Goal: Task Accomplishment & Management: Manage account settings

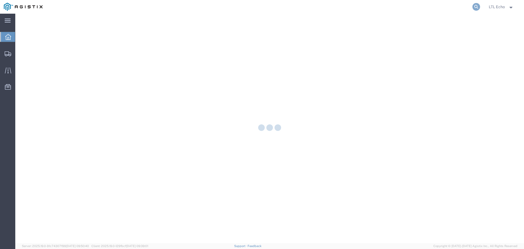
click at [476, 7] on icon at bounding box center [477, 7] width 8 height 8
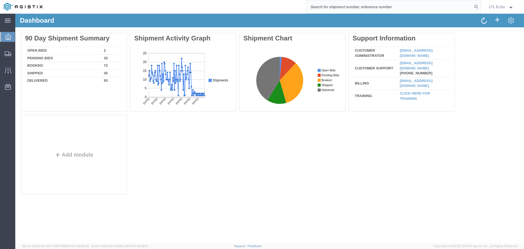
click at [338, 7] on input "search" at bounding box center [390, 6] width 166 height 13
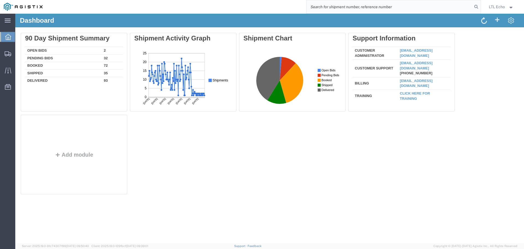
paste input "56794838"
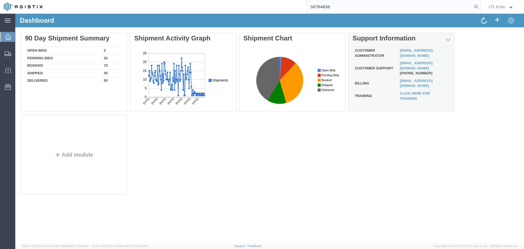
type input "56794838"
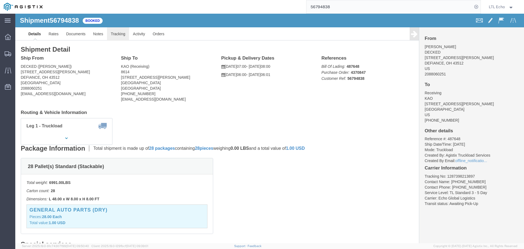
click link "Tracking"
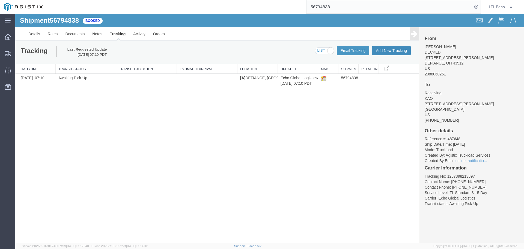
click at [380, 51] on button "Add New Tracking" at bounding box center [391, 50] width 39 height 9
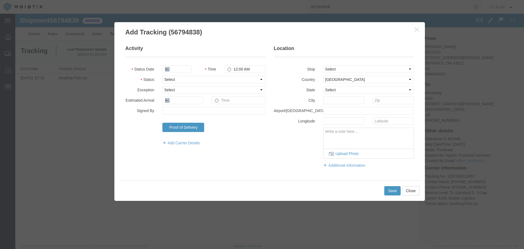
type input "09/16/2025"
type input "9:00 AM"
click at [203, 82] on select "Select Arrival Notice Available Arrival Notice Imported Arrive at Delivery Loca…" at bounding box center [214, 80] width 103 height 8
select select "PICKEDUP"
click at [203, 82] on select "Select Arrival Notice Available Arrival Notice Imported Arrive at Delivery Loca…" at bounding box center [214, 80] width 103 height 8
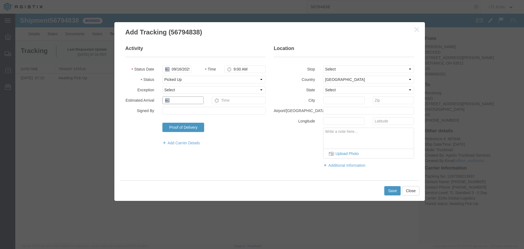
click at [195, 102] on input "text" at bounding box center [183, 100] width 41 height 8
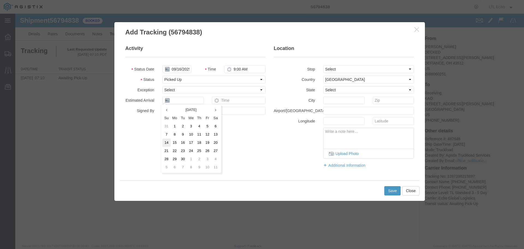
click at [170, 143] on td "14" at bounding box center [167, 142] width 8 height 8
type input "[DATE]"
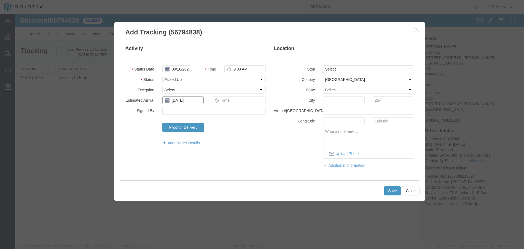
click at [180, 101] on input "[DATE]" at bounding box center [183, 100] width 41 height 8
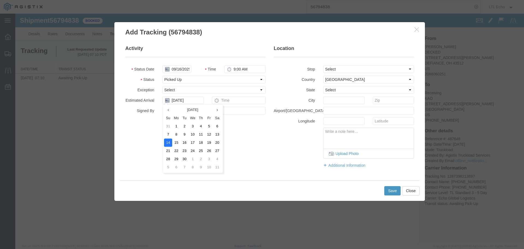
click at [172, 140] on td "14" at bounding box center [168, 142] width 8 height 8
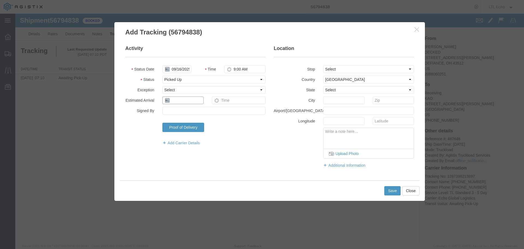
click at [187, 102] on input "text" at bounding box center [183, 100] width 41 height 8
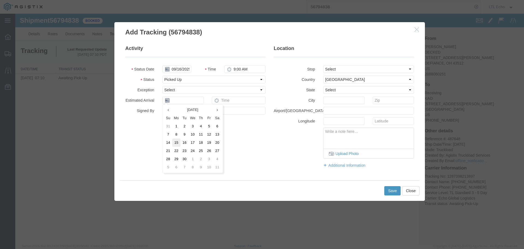
click at [175, 143] on td "15" at bounding box center [176, 142] width 8 height 8
type input "[DATE]"
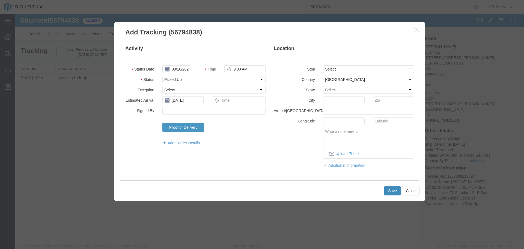
click at [390, 187] on button "Save" at bounding box center [393, 190] width 16 height 9
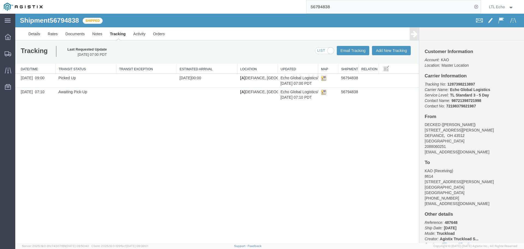
click at [325, 8] on input "56794838" at bounding box center [390, 6] width 166 height 13
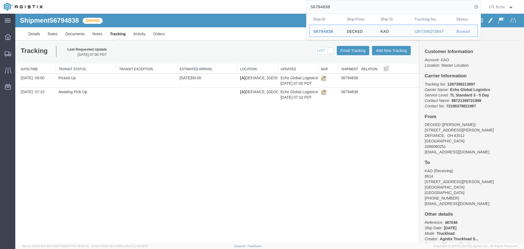
click at [324, 7] on input "56794838" at bounding box center [390, 6] width 166 height 13
paste input "833202"
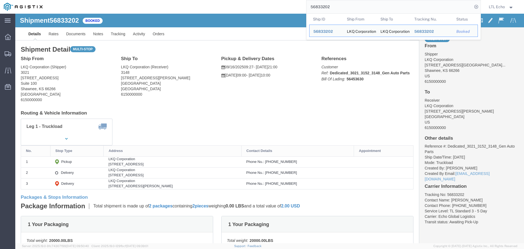
click at [323, 7] on input "56833202" at bounding box center [390, 6] width 166 height 13
paste input "64286547"
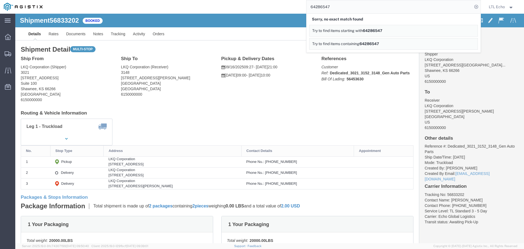
click h4 "Routing & Vehicle Information"
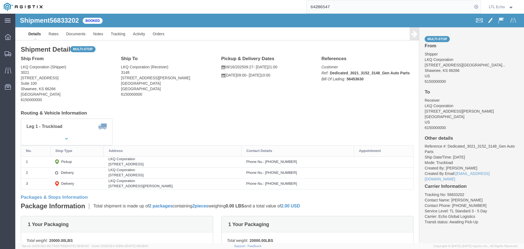
click at [315, 4] on input "64286547" at bounding box center [390, 6] width 166 height 13
paste input "56804879"
type input "56804879"
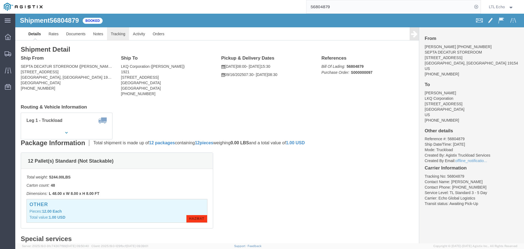
click link "Tracking"
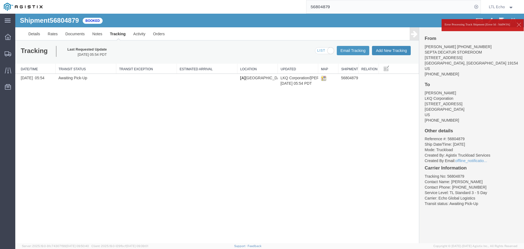
click at [389, 52] on button "Add New Tracking" at bounding box center [391, 50] width 39 height 9
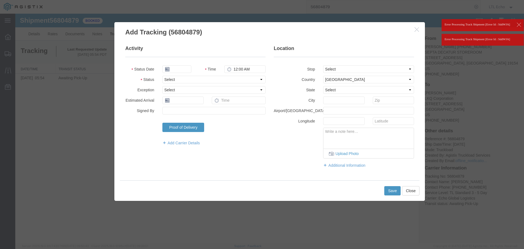
type input "09/16/2025"
type input "9:00 AM"
click at [206, 80] on select "Select Arrival Notice Available Arrival Notice Imported Arrive at Delivery Loca…" at bounding box center [214, 80] width 103 height 8
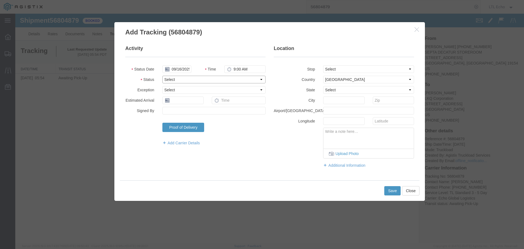
select select "PICKEDUP"
click at [206, 80] on select "Select Arrival Notice Available Arrival Notice Imported Arrive at Delivery Loca…" at bounding box center [214, 80] width 103 height 8
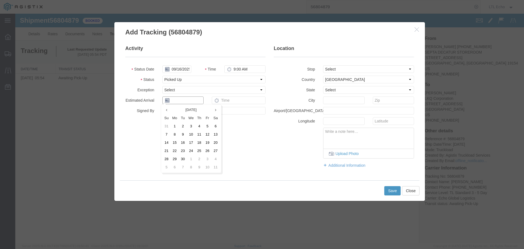
click at [178, 98] on input "text" at bounding box center [183, 100] width 41 height 8
click at [176, 143] on td "15" at bounding box center [175, 142] width 8 height 8
type input "[DATE]"
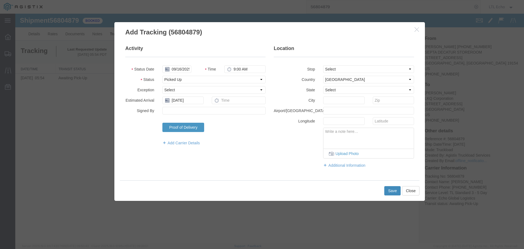
click at [391, 188] on button "Save" at bounding box center [393, 190] width 16 height 9
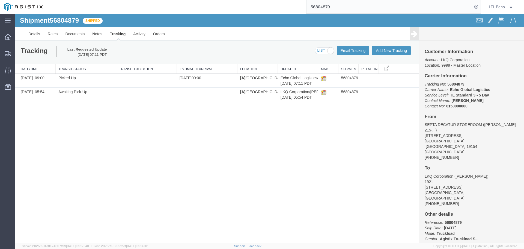
click at [323, 7] on input "56804879" at bounding box center [390, 6] width 166 height 13
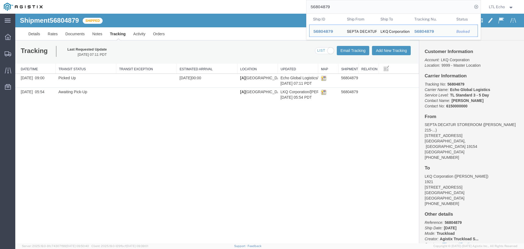
click at [323, 7] on input "56804879" at bounding box center [390, 6] width 166 height 13
paste input "776792"
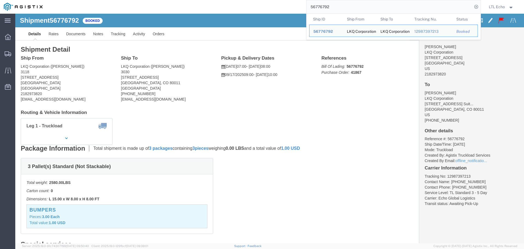
click at [320, 7] on input "56776792" at bounding box center [390, 6] width 166 height 13
paste input "95039"
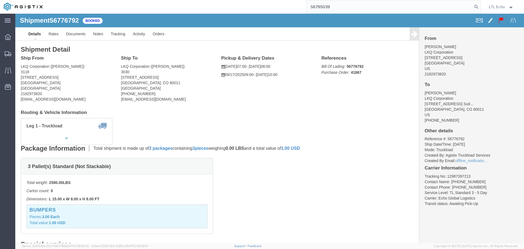
type input "56795039"
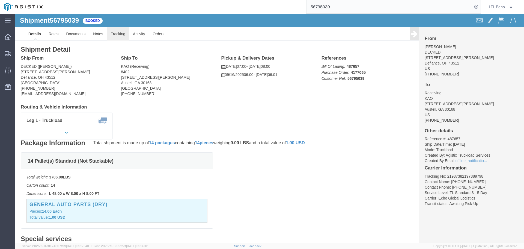
click link "Tracking"
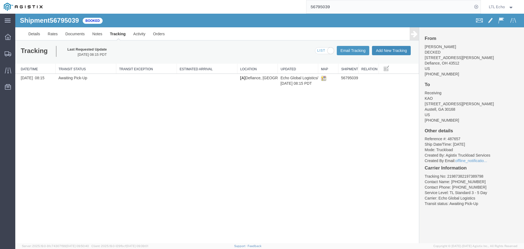
click at [394, 52] on button "Add New Tracking" at bounding box center [391, 50] width 39 height 9
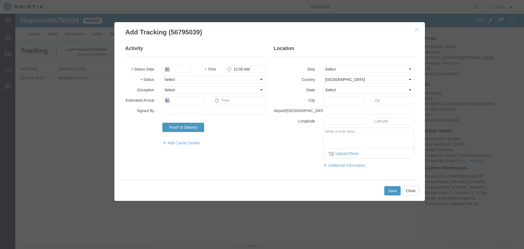
type input "09/16/2025"
type input "9:00 AM"
click at [180, 77] on select "Select Arrival Notice Available Arrival Notice Imported Arrive at Delivery Loca…" at bounding box center [214, 80] width 103 height 8
select select "PICKEDUP"
click at [180, 77] on select "Select Arrival Notice Available Arrival Notice Imported Arrive at Delivery Loca…" at bounding box center [214, 80] width 103 height 8
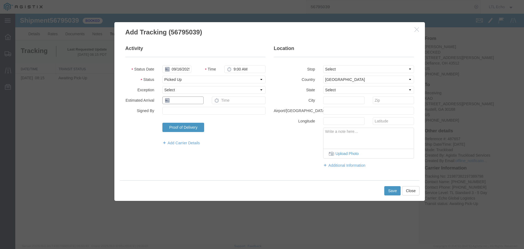
click at [186, 100] on input "text" at bounding box center [183, 100] width 41 height 8
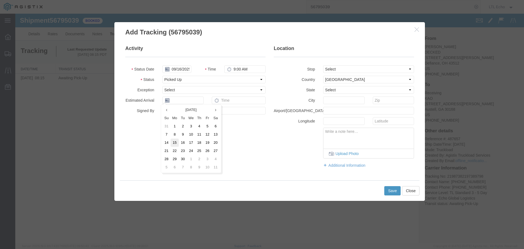
click at [173, 142] on td "15" at bounding box center [175, 142] width 8 height 8
type input "[DATE]"
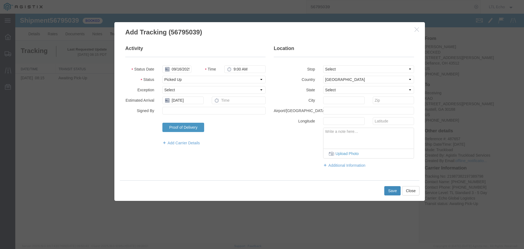
click at [393, 188] on button "Save" at bounding box center [393, 190] width 16 height 9
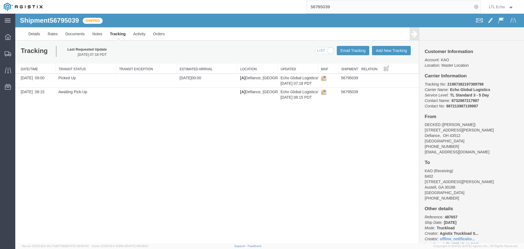
click at [323, 7] on input "56795039" at bounding box center [390, 6] width 166 height 13
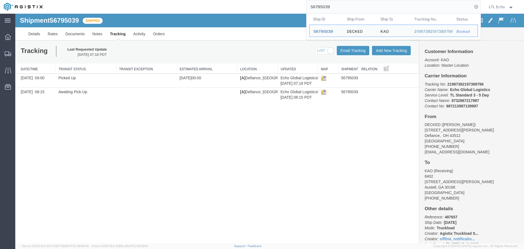
click at [322, 7] on input "56795039" at bounding box center [390, 6] width 166 height 13
paste input "14024"
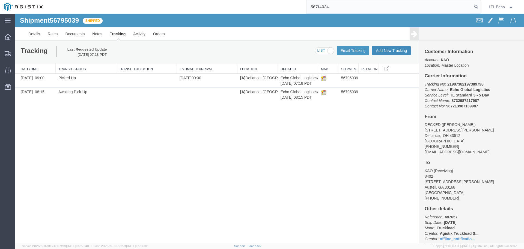
type input "56714024"
click at [396, 51] on button "Add New Tracking" at bounding box center [391, 50] width 39 height 9
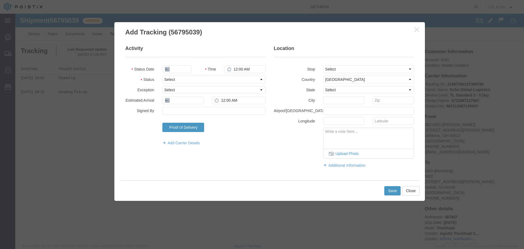
type input "09/16/2025"
type input "9:00 AM"
click at [409, 187] on button "Close" at bounding box center [410, 190] width 17 height 9
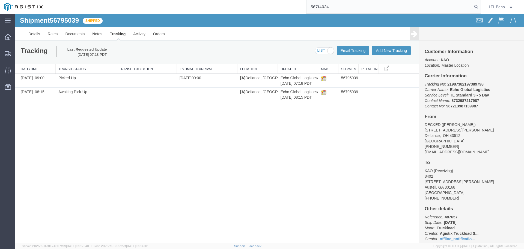
click at [348, 3] on input "56714024" at bounding box center [390, 6] width 166 height 13
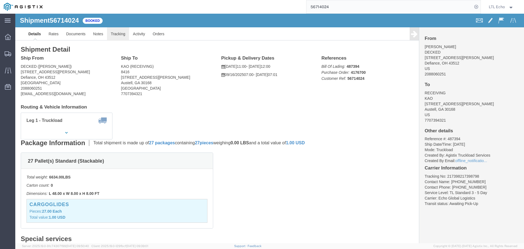
click link "Tracking"
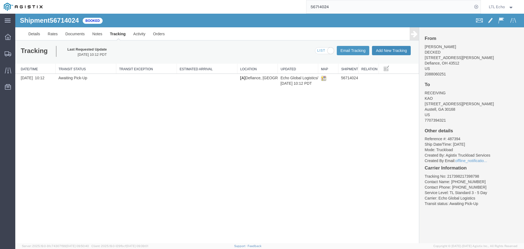
click at [386, 51] on button "Add New Tracking" at bounding box center [391, 50] width 39 height 9
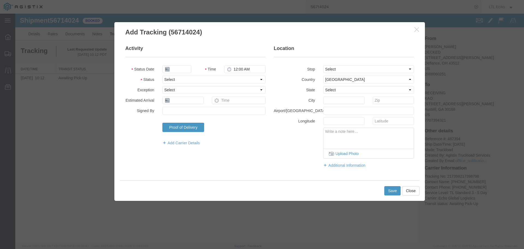
type input "09/16/2025"
type input "9:00 AM"
click at [169, 80] on select "Select Arrival Notice Available Arrival Notice Imported Arrive at Delivery Loca…" at bounding box center [214, 80] width 103 height 8
select select "PICKEDUP"
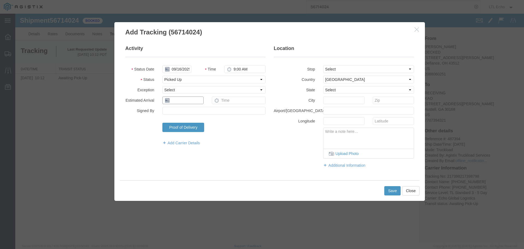
click at [176, 103] on input "text" at bounding box center [183, 100] width 41 height 8
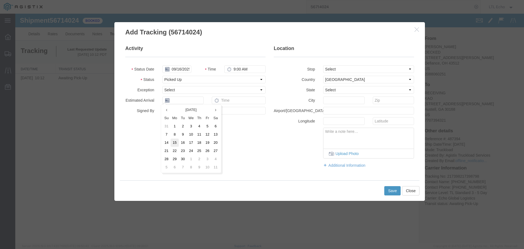
click at [173, 143] on td "15" at bounding box center [175, 142] width 8 height 8
type input "[DATE]"
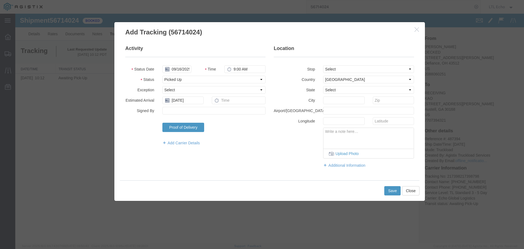
click at [383, 191] on div "Save Close" at bounding box center [270, 190] width 300 height 20
click at [388, 189] on button "Save" at bounding box center [393, 190] width 16 height 9
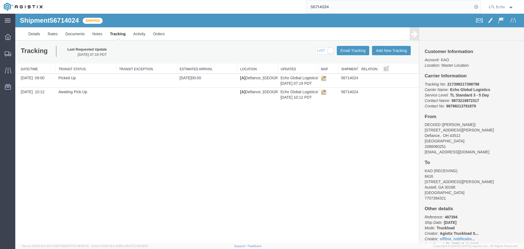
click at [319, 6] on input "56714024" at bounding box center [390, 6] width 166 height 13
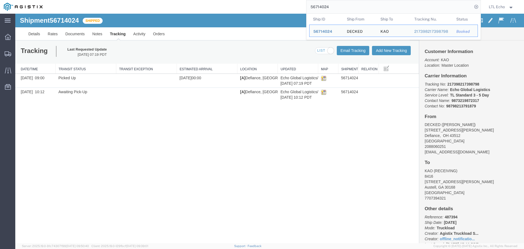
click at [320, 7] on input "56714024" at bounding box center [390, 6] width 166 height 13
paste input "99908"
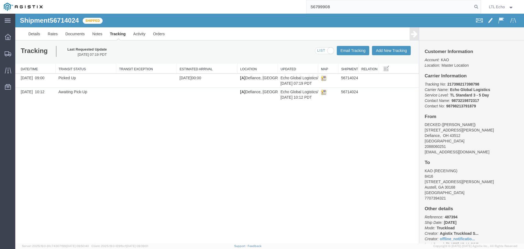
type input "56799908"
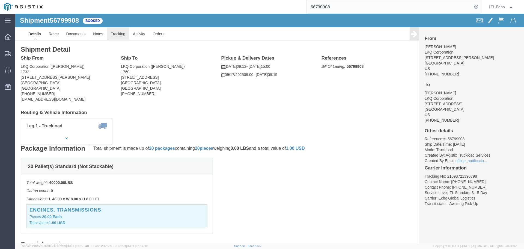
click link "Tracking"
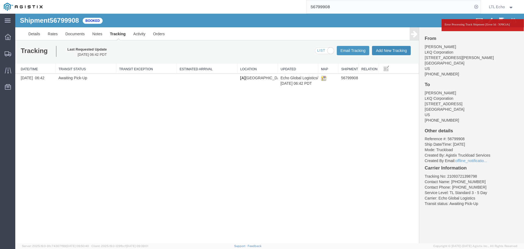
click at [393, 49] on button "Add New Tracking" at bounding box center [391, 50] width 39 height 9
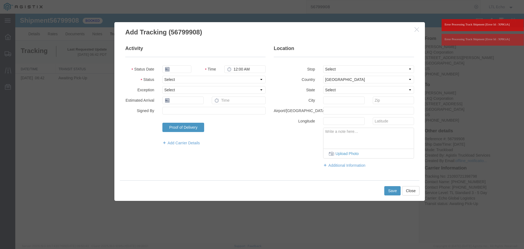
type input "09/16/2025"
type input "9:00 AM"
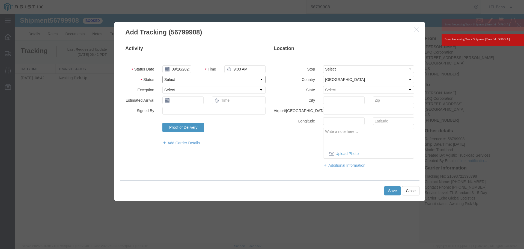
click at [205, 82] on select "Select Arrival Notice Available Arrival Notice Imported Arrive at Delivery Loca…" at bounding box center [214, 80] width 103 height 8
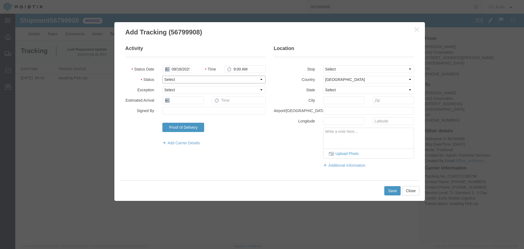
select select "PICKEDUP"
click at [199, 82] on select "Select Arrival Notice Available Arrival Notice Imported Arrive at Delivery Loca…" at bounding box center [214, 80] width 103 height 8
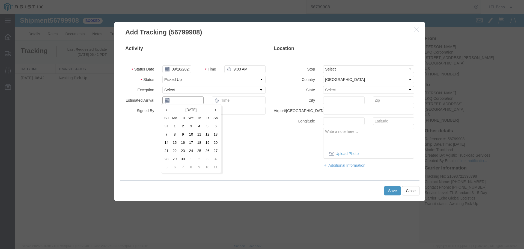
click at [192, 101] on input "text" at bounding box center [183, 100] width 41 height 8
click at [175, 144] on td "15" at bounding box center [175, 142] width 8 height 8
type input "[DATE]"
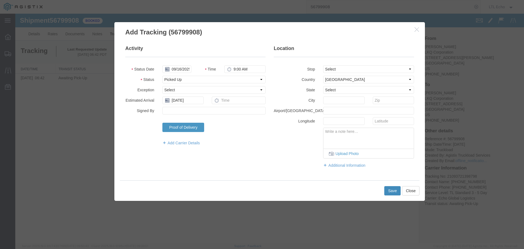
click at [389, 190] on button "Save" at bounding box center [393, 190] width 16 height 9
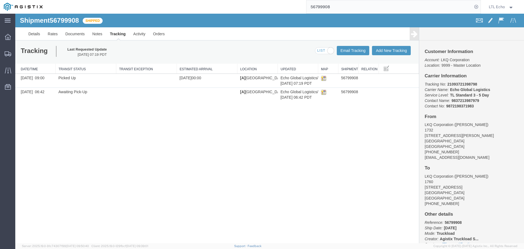
click at [320, 8] on input "56799908" at bounding box center [390, 6] width 166 height 13
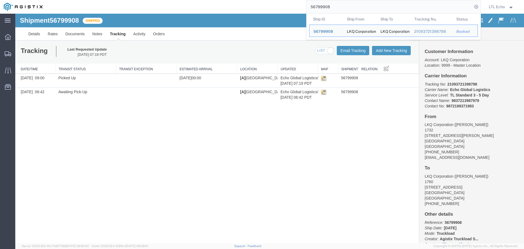
click at [320, 8] on input "56799908" at bounding box center [390, 6] width 166 height 13
paste input "45001"
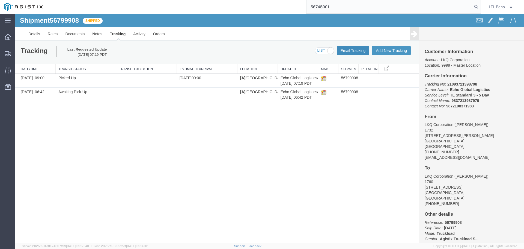
type input "56745001"
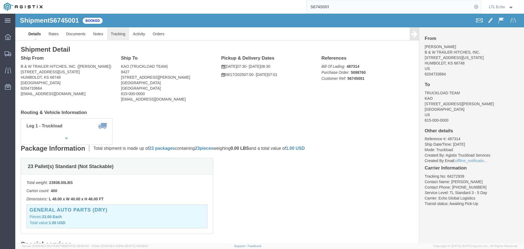
click link "Tracking"
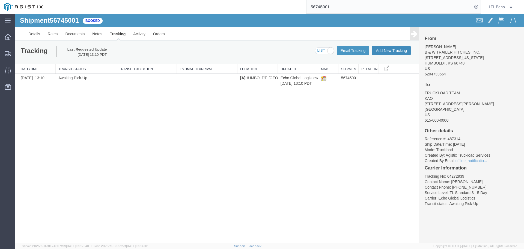
click at [384, 50] on button "Add New Tracking" at bounding box center [391, 50] width 39 height 9
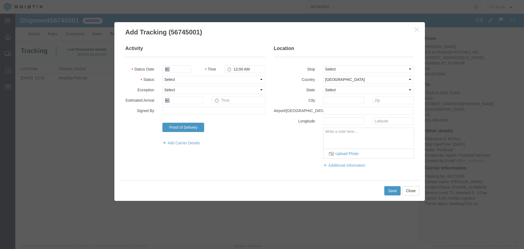
type input "09/16/2025"
type input "9:00 AM"
click at [183, 78] on select "Select Arrival Notice Available Arrival Notice Imported Arrive at Delivery Loca…" at bounding box center [214, 80] width 103 height 8
select select "PICKEDUP"
click at [183, 78] on select "Select Arrival Notice Available Arrival Notice Imported Arrive at Delivery Loca…" at bounding box center [214, 80] width 103 height 8
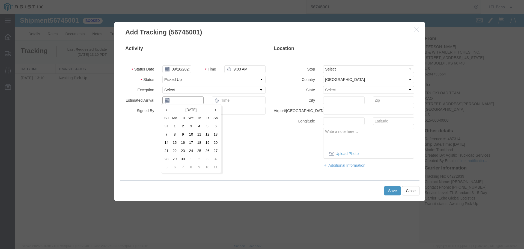
click at [187, 99] on input "text" at bounding box center [183, 100] width 41 height 8
click at [172, 142] on td "15" at bounding box center [175, 142] width 8 height 8
type input "[DATE]"
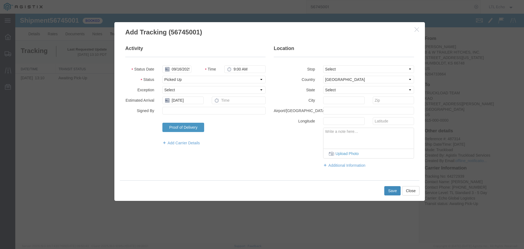
click at [389, 191] on button "Save" at bounding box center [393, 190] width 16 height 9
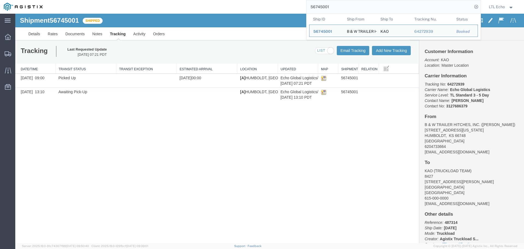
click at [319, 5] on input "56745001" at bounding box center [390, 6] width 166 height 13
paste input "94838"
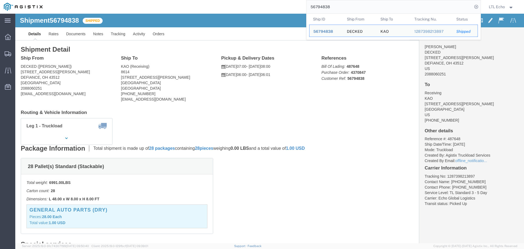
click at [324, 5] on input "56794838" at bounding box center [390, 6] width 166 height 13
paste input "286"
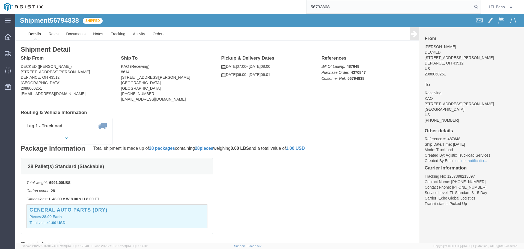
type input "56792868"
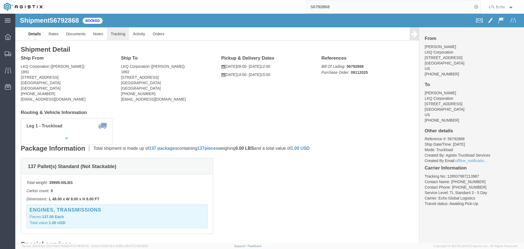
click link "Tracking"
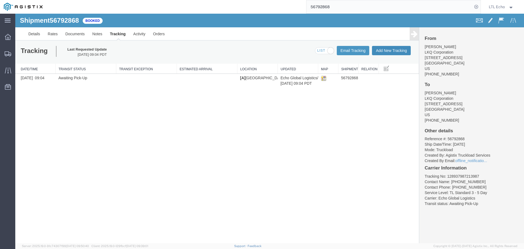
click at [386, 53] on button "Add New Tracking" at bounding box center [391, 50] width 39 height 9
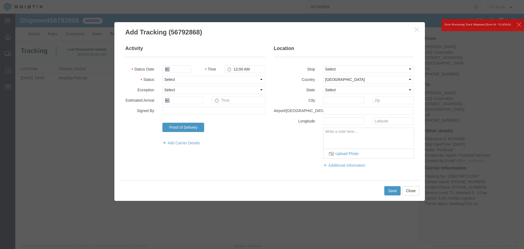
type input "09/16/2025"
type input "9:00 AM"
click at [178, 78] on select "Select Arrival Notice Available Arrival Notice Imported Arrive at Delivery Loca…" at bounding box center [214, 80] width 103 height 8
select select "PICKEDUP"
click at [178, 78] on select "Select Arrival Notice Available Arrival Notice Imported Arrive at Delivery Loca…" at bounding box center [214, 80] width 103 height 8
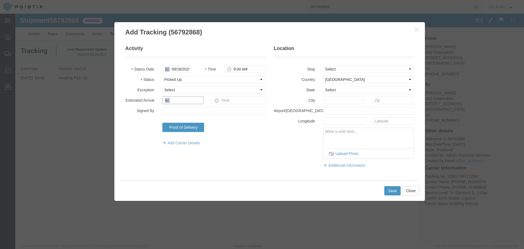
click at [175, 101] on input "text" at bounding box center [183, 100] width 41 height 8
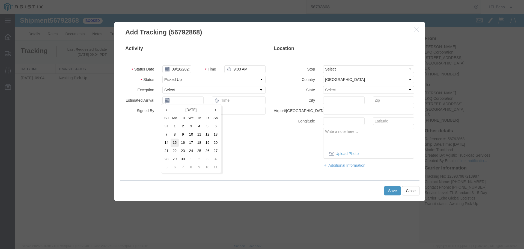
click at [175, 142] on td "15" at bounding box center [175, 142] width 8 height 8
type input "[DATE]"
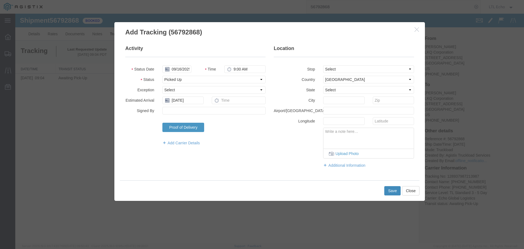
click at [392, 190] on button "Save" at bounding box center [393, 190] width 16 height 9
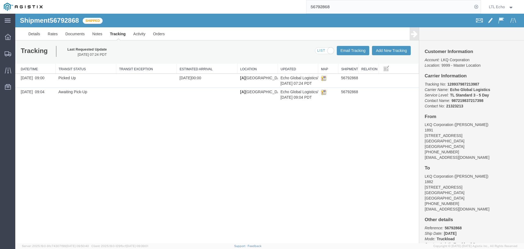
click at [322, 7] on input "56792868" at bounding box center [390, 6] width 166 height 13
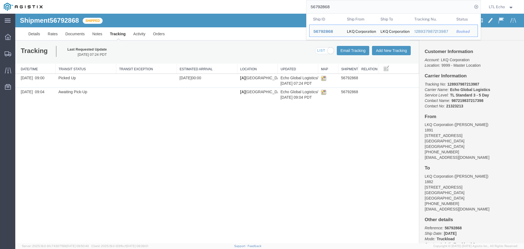
paste input "820353"
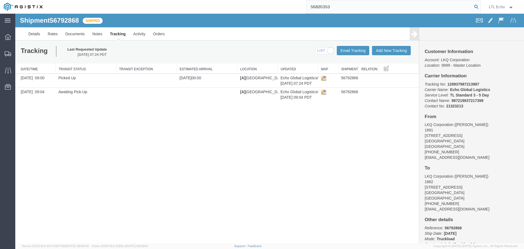
click at [479, 5] on icon at bounding box center [477, 7] width 8 height 8
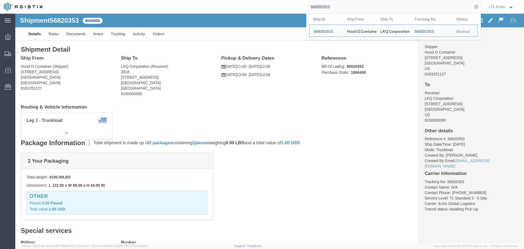
click at [320, 5] on input "56820353" at bounding box center [390, 6] width 166 height 13
paste input "74440"
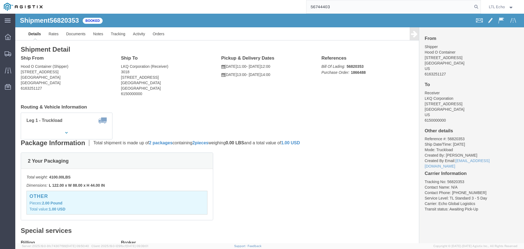
type input "56744403"
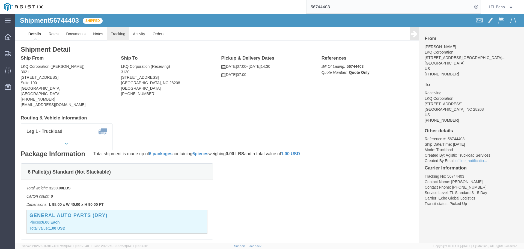
click link "Tracking"
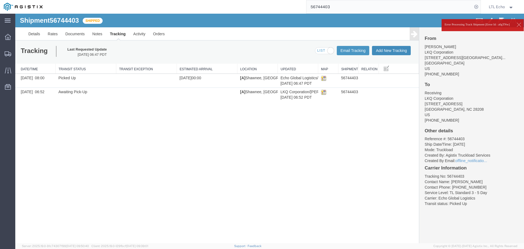
click at [390, 51] on button "Add New Tracking" at bounding box center [391, 50] width 39 height 9
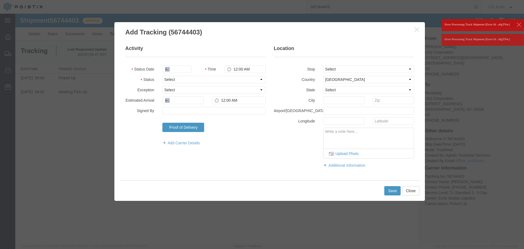
type input "09/16/2025"
type input "9:00 AM"
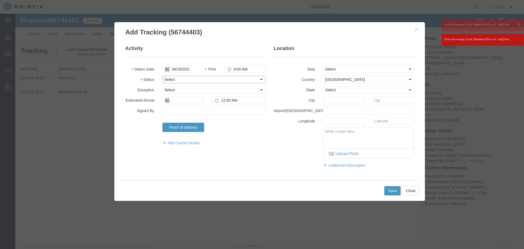
click at [199, 78] on select "Select Arrival Notice Available Arrival Notice Imported Arrive at Delivery Loca…" at bounding box center [214, 80] width 103 height 8
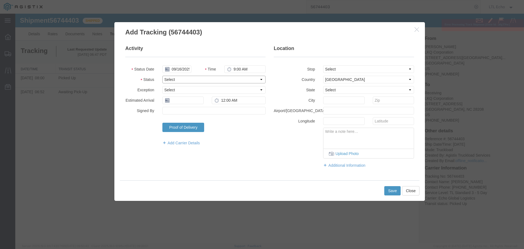
select select "DELIVRED"
click at [199, 78] on select "Select Arrival Notice Available Arrival Notice Imported Arrive at Delivery Loca…" at bounding box center [214, 80] width 103 height 8
click at [175, 103] on input "text" at bounding box center [183, 100] width 41 height 8
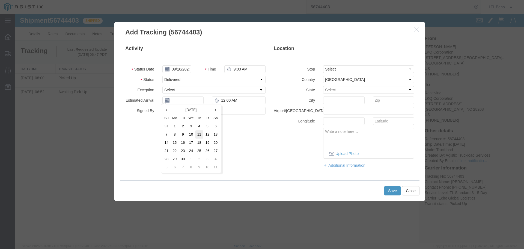
click at [198, 133] on td "11" at bounding box center [199, 134] width 8 height 8
type input "[DATE]"
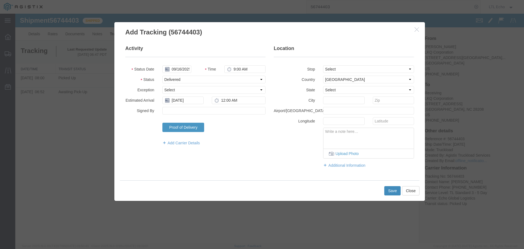
click at [390, 191] on button "Save" at bounding box center [393, 190] width 16 height 9
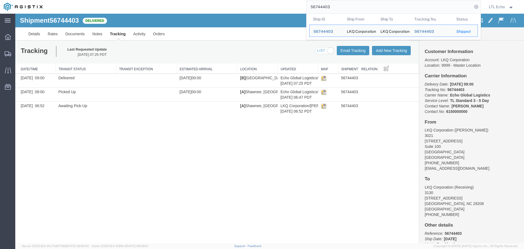
click at [318, 6] on input "56744403" at bounding box center [390, 6] width 166 height 13
paste input "188"
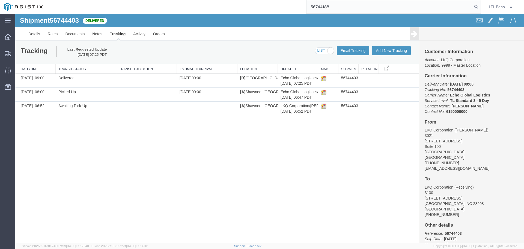
type input "56744188"
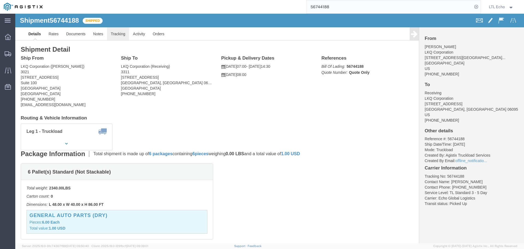
click link "Tracking"
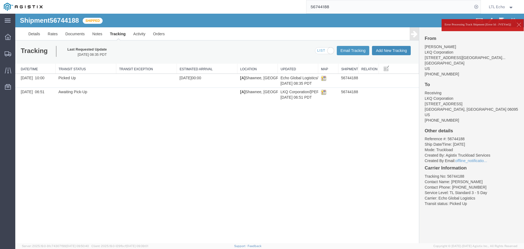
click at [392, 51] on button "Add New Tracking" at bounding box center [391, 50] width 39 height 9
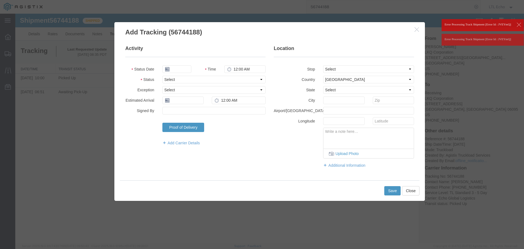
type input "09/16/2025"
type input "9:00 AM"
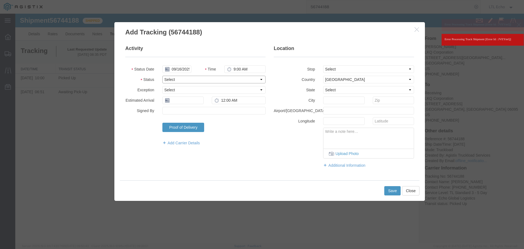
click at [188, 81] on select "Select Arrival Notice Available Arrival Notice Imported Arrive at Delivery Loca…" at bounding box center [214, 80] width 103 height 8
select select "DELIVRED"
click at [188, 81] on select "Select Arrival Notice Available Arrival Notice Imported Arrive at Delivery Loca…" at bounding box center [214, 80] width 103 height 8
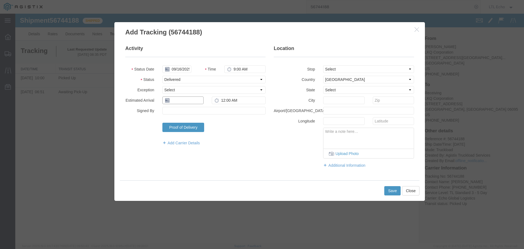
click at [181, 98] on input "text" at bounding box center [183, 100] width 41 height 8
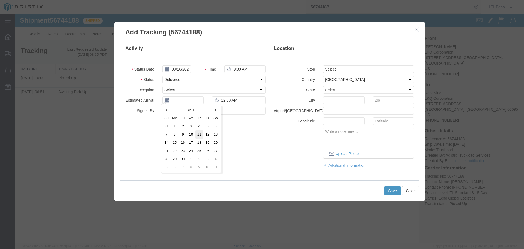
click at [197, 135] on td "11" at bounding box center [199, 134] width 8 height 8
type input "[DATE]"
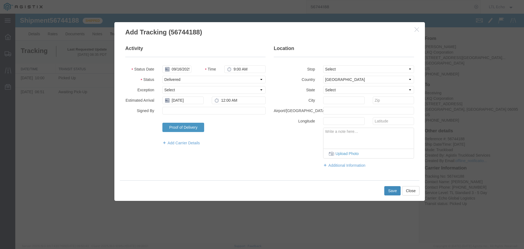
click at [389, 190] on button "Save" at bounding box center [393, 190] width 16 height 9
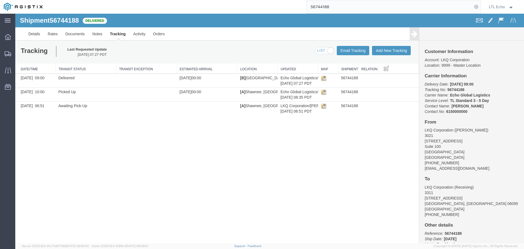
click at [314, 7] on input "56744188" at bounding box center [390, 6] width 166 height 13
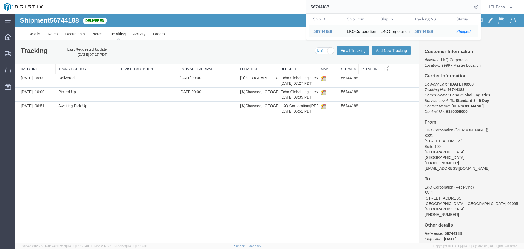
click at [314, 7] on input "56744188" at bounding box center [390, 6] width 166 height 13
paste input "32115"
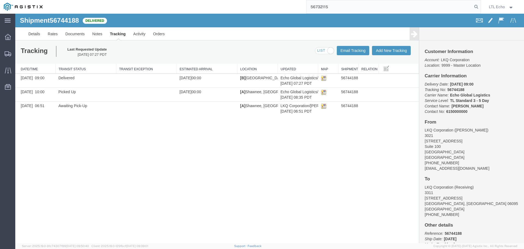
type input "56732115"
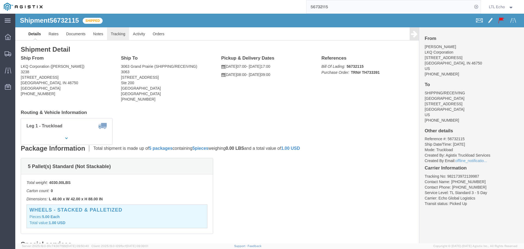
click link "Tracking"
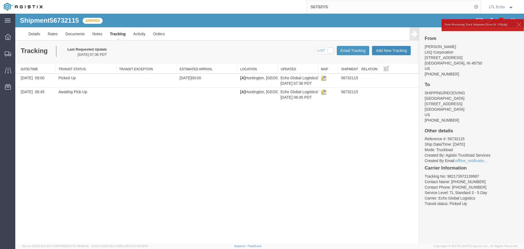
click at [392, 50] on button "Add New Tracking" at bounding box center [391, 50] width 39 height 9
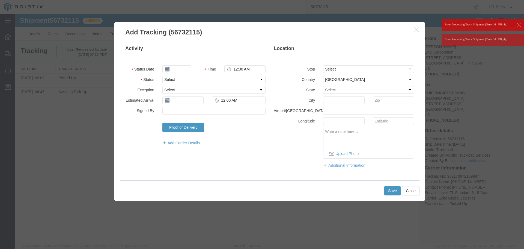
type input "09/16/2025"
type input "9:00 AM"
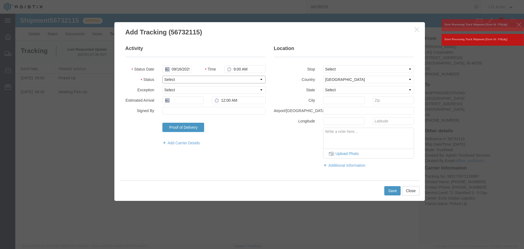
click at [196, 79] on select "Select Arrival Notice Available Arrival Notice Imported Arrive at Delivery Loca…" at bounding box center [214, 80] width 103 height 8
select select "DELIVRED"
click at [196, 79] on select "Select Arrival Notice Available Arrival Notice Imported Arrive at Delivery Loca…" at bounding box center [214, 80] width 103 height 8
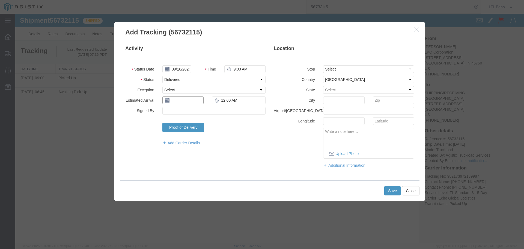
click at [189, 102] on input "text" at bounding box center [183, 100] width 41 height 8
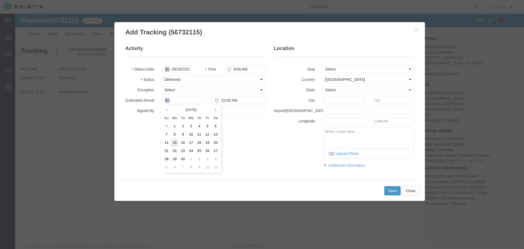
click at [176, 141] on td "15" at bounding box center [175, 142] width 8 height 8
type input "[DATE]"
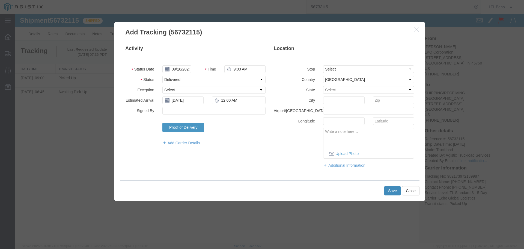
click at [389, 188] on button "Save" at bounding box center [393, 190] width 16 height 9
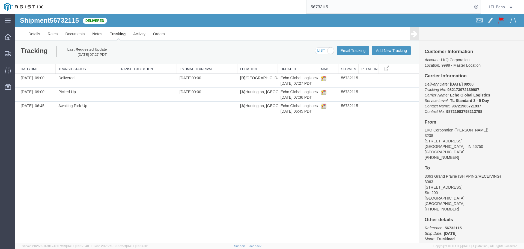
click at [315, 7] on input "56732115" at bounding box center [390, 6] width 166 height 13
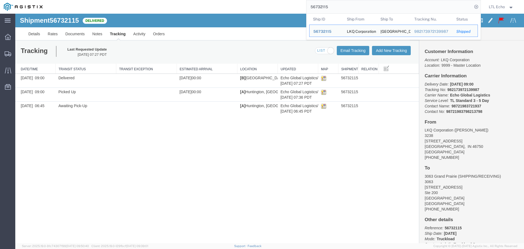
click at [314, 7] on input "56732115" at bounding box center [390, 6] width 166 height 13
paste input "46310"
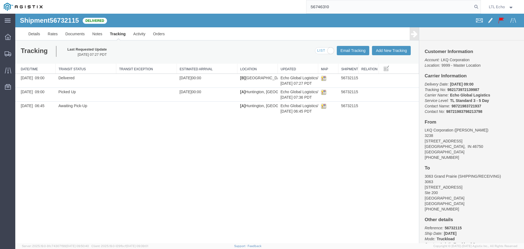
type input "56746310"
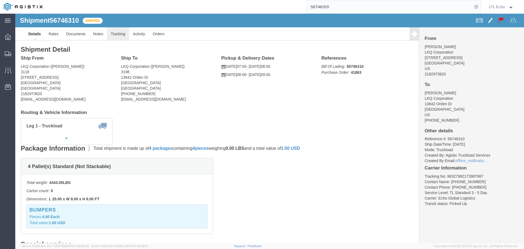
click link "Tracking"
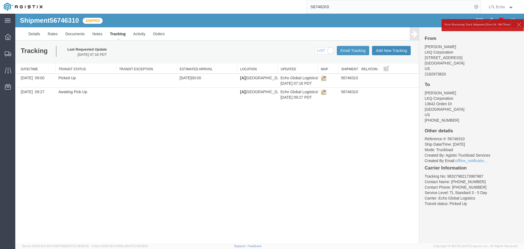
click at [382, 51] on button "Add New Tracking" at bounding box center [391, 50] width 39 height 9
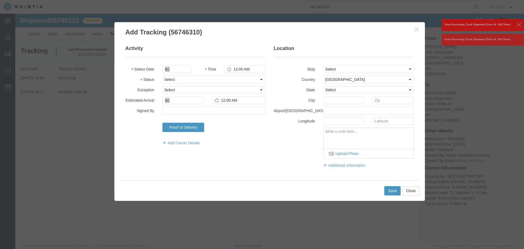
type input "09/16/2025"
type input "9:00 AM"
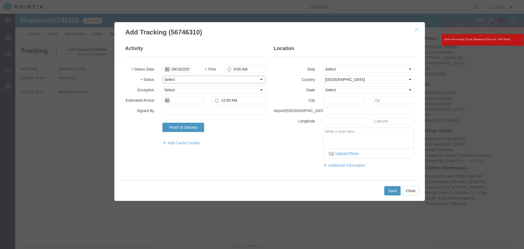
click at [187, 81] on select "Select Arrival Notice Available Arrival Notice Imported Arrive at Delivery Loca…" at bounding box center [214, 80] width 103 height 8
select select "DELIVRED"
click at [187, 81] on select "Select Arrival Notice Available Arrival Notice Imported Arrive at Delivery Loca…" at bounding box center [214, 80] width 103 height 8
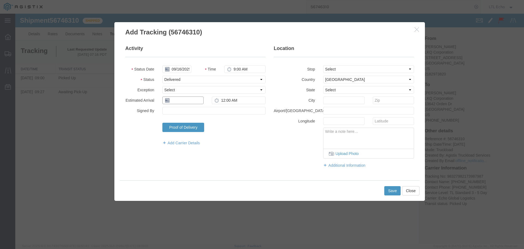
click at [179, 100] on input "text" at bounding box center [183, 100] width 41 height 8
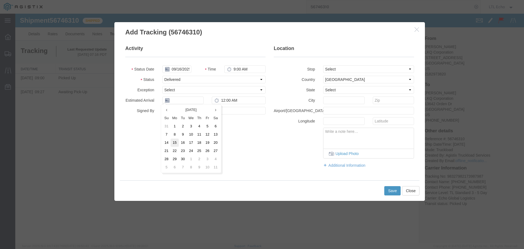
click at [175, 143] on td "15" at bounding box center [175, 142] width 8 height 8
type input "[DATE]"
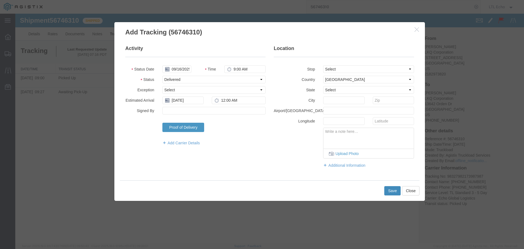
click at [395, 187] on button "Save" at bounding box center [393, 190] width 16 height 9
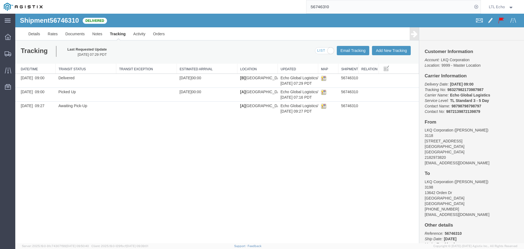
click at [324, 8] on input "56746310" at bounding box center [390, 6] width 166 height 13
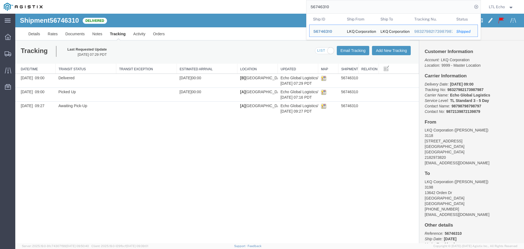
click at [324, 7] on input "56746310" at bounding box center [390, 6] width 166 height 13
paste input "65394"
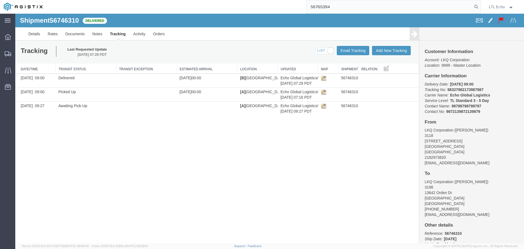
type input "56765394"
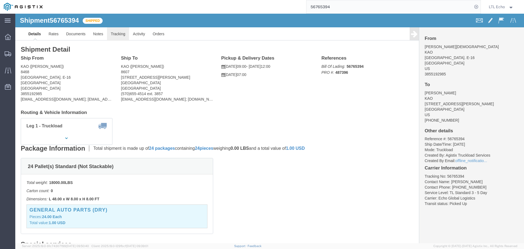
click link "Tracking"
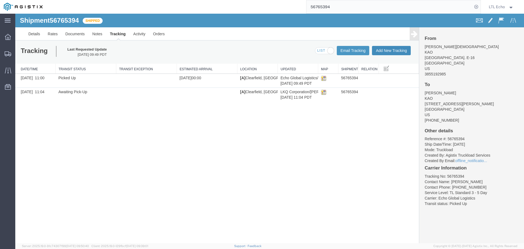
click at [391, 50] on button "Add New Tracking" at bounding box center [391, 50] width 39 height 9
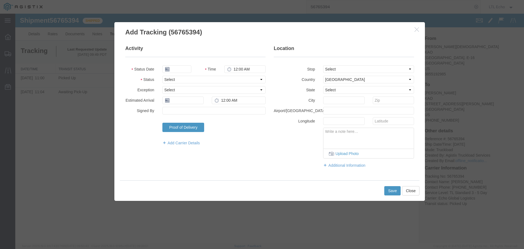
type input "09/16/2025"
type input "9:00 AM"
click at [173, 81] on select "Select Arrival Notice Available Arrival Notice Imported Arrive at Delivery Loca…" at bounding box center [214, 80] width 103 height 8
select select "DELIVRED"
click at [173, 81] on select "Select Arrival Notice Available Arrival Notice Imported Arrive at Delivery Loca…" at bounding box center [214, 80] width 103 height 8
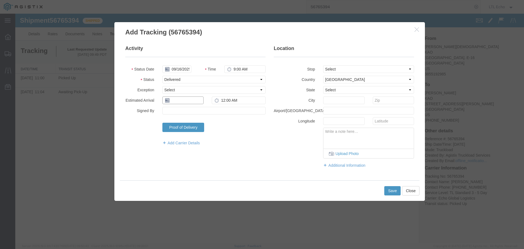
click at [176, 99] on input "text" at bounding box center [183, 100] width 41 height 8
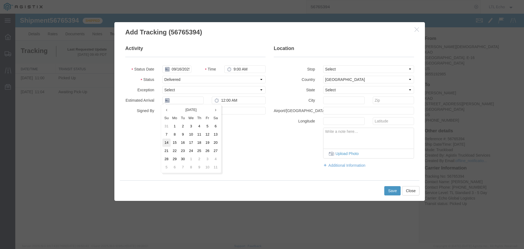
click at [170, 143] on td "14" at bounding box center [167, 142] width 8 height 8
type input "[DATE]"
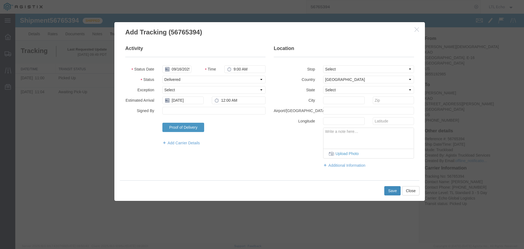
click at [392, 189] on button "Save" at bounding box center [393, 190] width 16 height 9
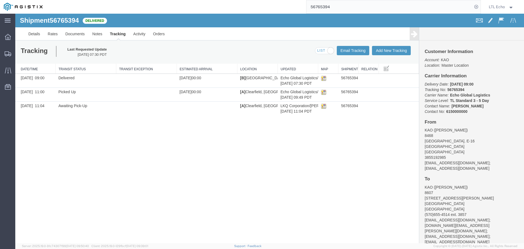
click at [319, 8] on input "56765394" at bounding box center [390, 6] width 166 height 13
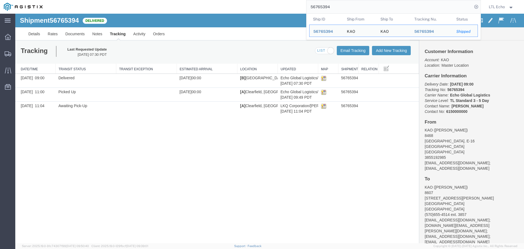
click at [318, 8] on input "56765394" at bounding box center [390, 6] width 166 height 13
paste input "0233"
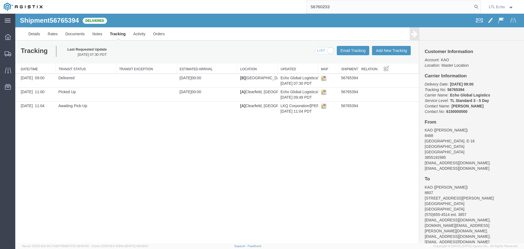
type input "56760233"
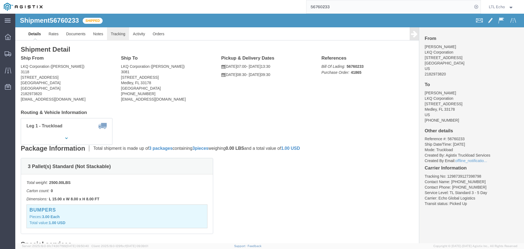
click link "Tracking"
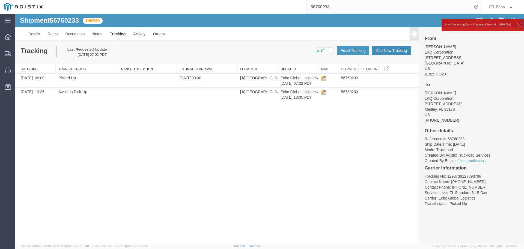
click at [384, 51] on button "Add New Tracking" at bounding box center [391, 50] width 39 height 9
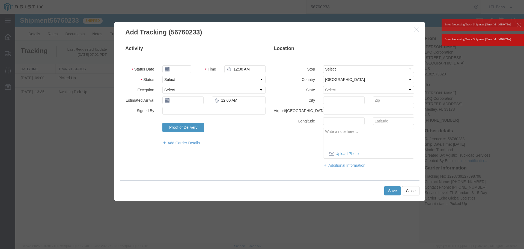
type input "09/16/2025"
type input "9:00 AM"
click at [170, 81] on select "Select Arrival Notice Available Arrival Notice Imported Arrive at Delivery Loca…" at bounding box center [214, 80] width 103 height 8
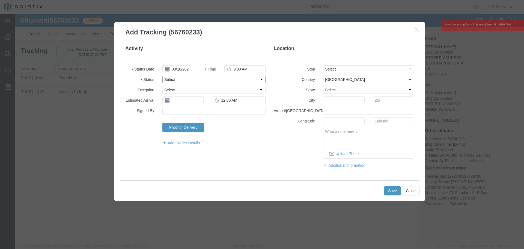
select select "DELIVRED"
click at [170, 81] on select "Select Arrival Notice Available Arrival Notice Imported Arrive at Delivery Loca…" at bounding box center [214, 80] width 103 height 8
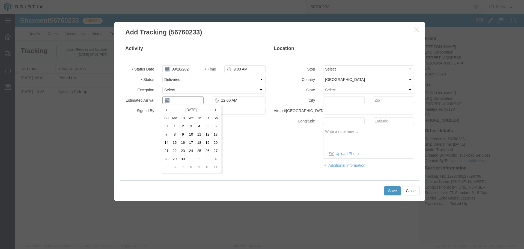
click at [178, 100] on input "text" at bounding box center [183, 100] width 41 height 8
click at [175, 146] on td "15" at bounding box center [175, 142] width 8 height 8
type input "[DATE]"
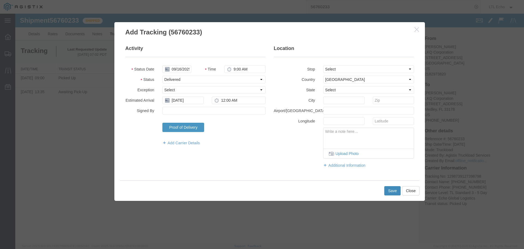
click at [394, 191] on button "Save" at bounding box center [393, 190] width 16 height 9
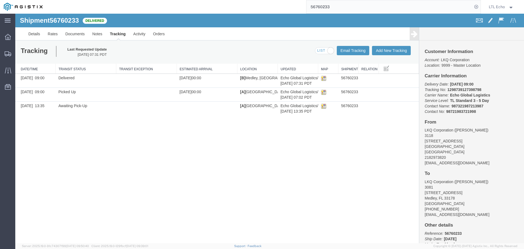
click at [323, 7] on input "56760233" at bounding box center [390, 6] width 166 height 13
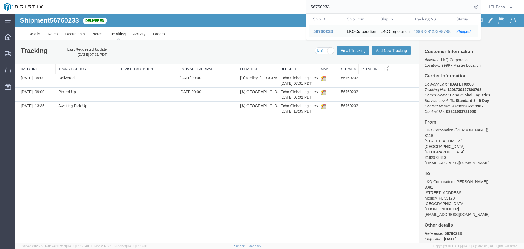
click at [322, 7] on input "56760233" at bounding box center [390, 6] width 166 height 13
paste input "95179"
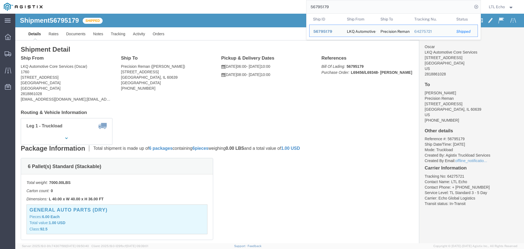
click at [317, 7] on input "56795179" at bounding box center [390, 6] width 166 height 13
paste input "80018"
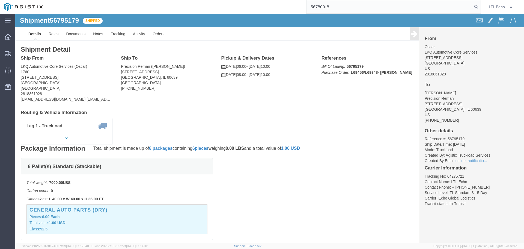
type input "56780018"
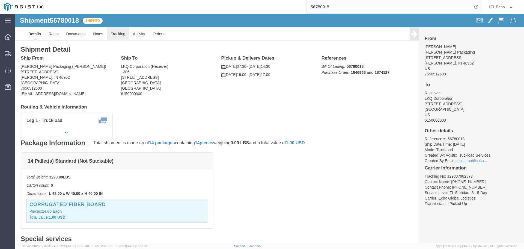
click link "Tracking"
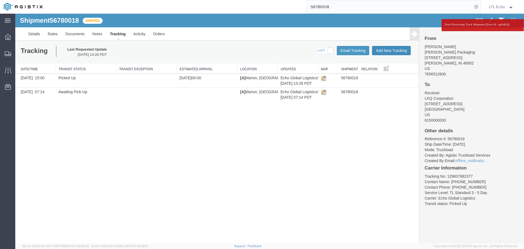
click at [385, 50] on button "Add New Tracking" at bounding box center [391, 50] width 39 height 9
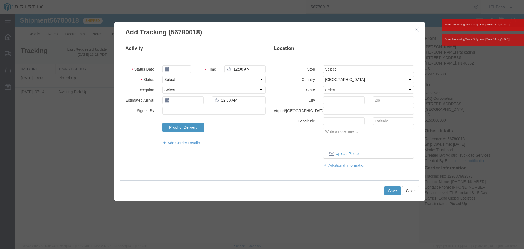
type input "09/16/2025"
type input "9:00 AM"
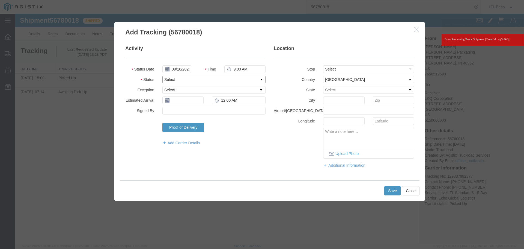
click at [172, 76] on select "Select Arrival Notice Available Arrival Notice Imported Arrive at Delivery Loca…" at bounding box center [214, 80] width 103 height 8
select select "DELIVRED"
click at [172, 76] on select "Select Arrival Notice Available Arrival Notice Imported Arrive at Delivery Loca…" at bounding box center [214, 80] width 103 height 8
click at [176, 104] on input "text" at bounding box center [183, 100] width 41 height 8
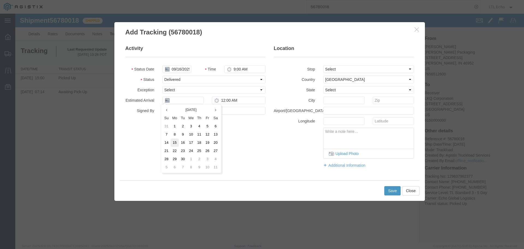
click at [177, 142] on td "15" at bounding box center [175, 142] width 8 height 8
type input "[DATE]"
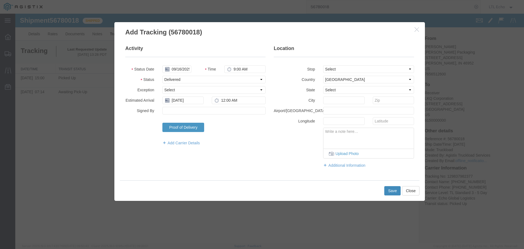
click at [391, 190] on button "Save" at bounding box center [393, 190] width 16 height 9
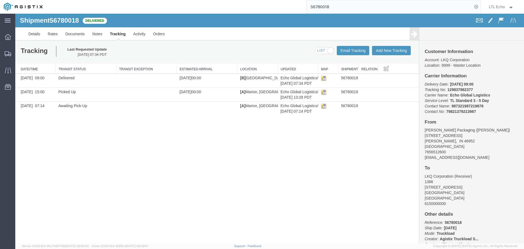
click at [323, 6] on input "56780018" at bounding box center [390, 6] width 166 height 13
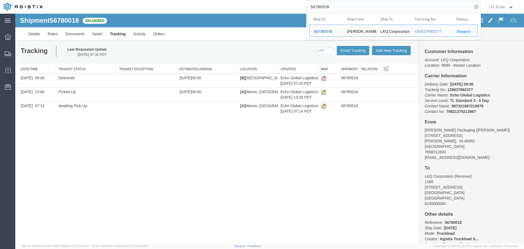
click at [323, 6] on input "56780018" at bounding box center [390, 6] width 166 height 13
paste input "1417"
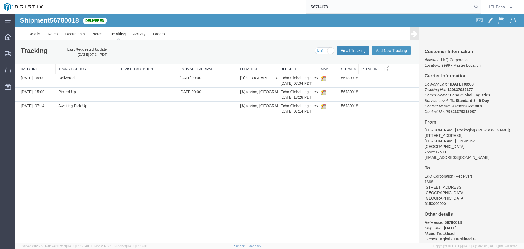
type input "56714178"
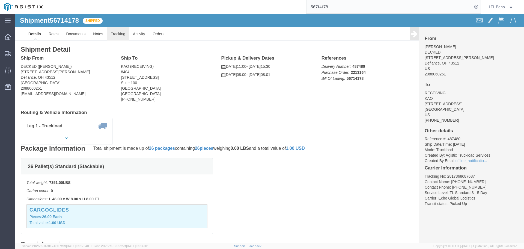
click link "Tracking"
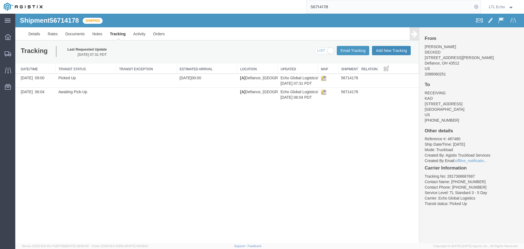
click at [388, 51] on button "Add New Tracking" at bounding box center [391, 50] width 39 height 9
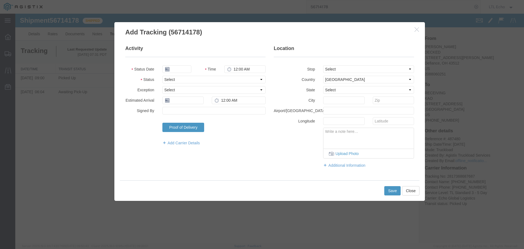
type input "09/16/2025"
type input "9:00 AM"
click at [180, 78] on select "Select Arrival Notice Available Arrival Notice Imported Arrive at Delivery Loca…" at bounding box center [214, 80] width 103 height 8
select select "DELIVRED"
click at [180, 78] on select "Select Arrival Notice Available Arrival Notice Imported Arrive at Delivery Loca…" at bounding box center [214, 80] width 103 height 8
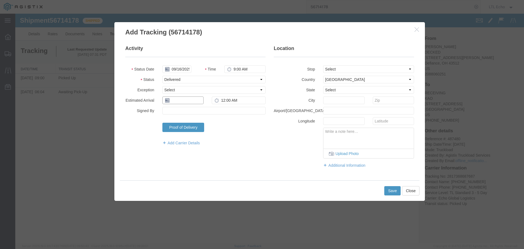
click at [177, 98] on input "text" at bounding box center [183, 100] width 41 height 8
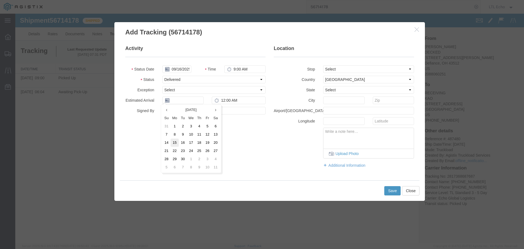
click at [176, 143] on td "15" at bounding box center [175, 142] width 8 height 8
type input "[DATE]"
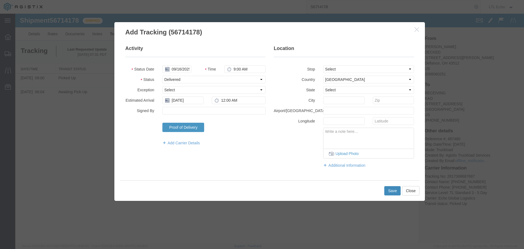
click at [393, 192] on button "Save" at bounding box center [393, 190] width 16 height 9
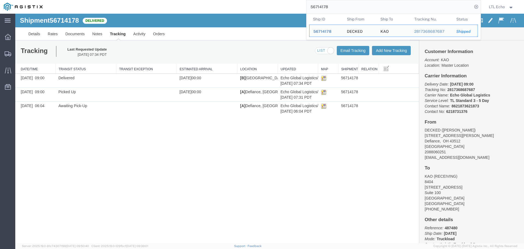
click at [317, 7] on input "56714178" at bounding box center [390, 6] width 166 height 13
paste input "439385"
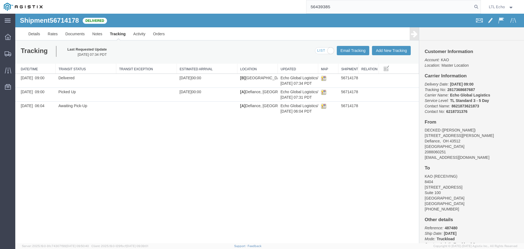
type input "56439385"
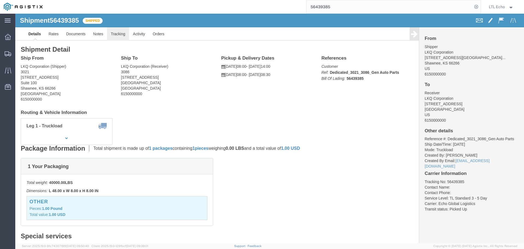
click link "Tracking"
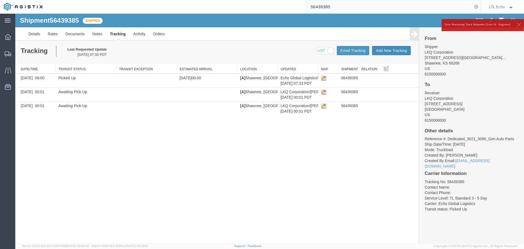
click at [385, 51] on button "Add New Tracking" at bounding box center [391, 50] width 39 height 9
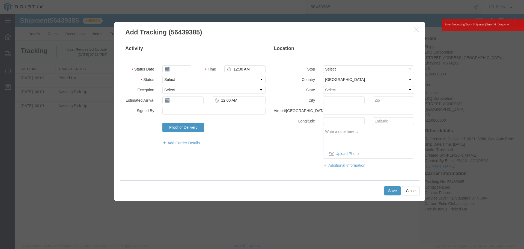
type input "09/16/2025"
type input "9:00 AM"
click at [177, 79] on select "Select Arrival Notice Available Arrival Notice Imported Arrive at Delivery Loca…" at bounding box center [214, 80] width 103 height 8
select select "DELIVRED"
click at [177, 79] on select "Select Arrival Notice Available Arrival Notice Imported Arrive at Delivery Loca…" at bounding box center [214, 80] width 103 height 8
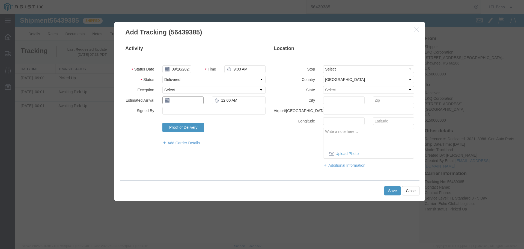
click at [178, 100] on input "text" at bounding box center [183, 100] width 41 height 8
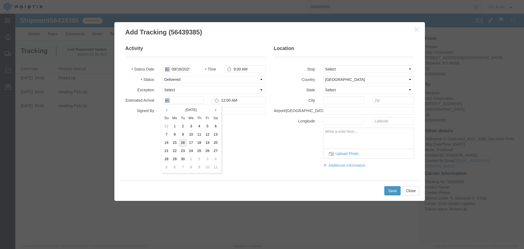
click at [182, 142] on td "16" at bounding box center [183, 142] width 8 height 8
type input "09/16/2025"
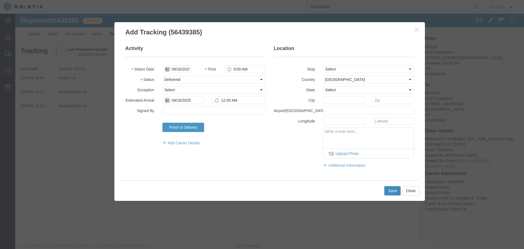
click at [390, 191] on button "Save" at bounding box center [393, 190] width 16 height 9
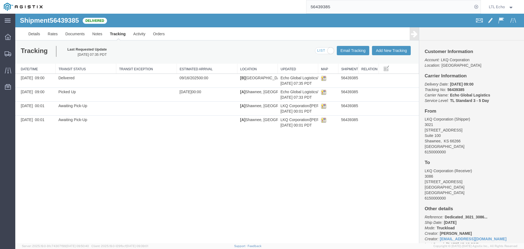
click at [326, 7] on input "56439385" at bounding box center [390, 6] width 166 height 13
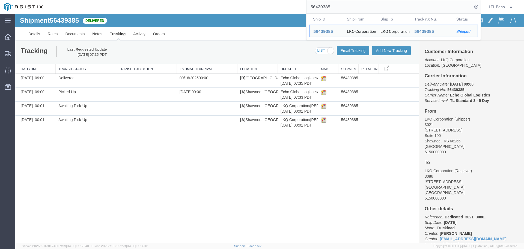
click at [326, 7] on input "56439385" at bounding box center [390, 6] width 166 height 13
paste input "760141"
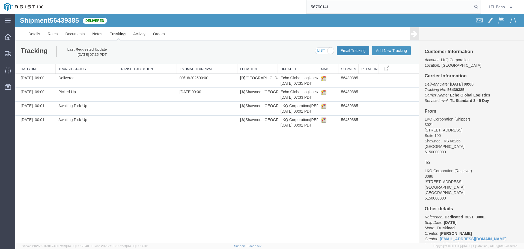
type input "56760141"
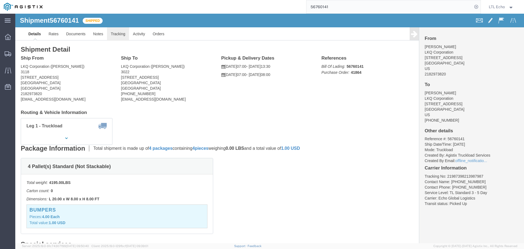
click link "Tracking"
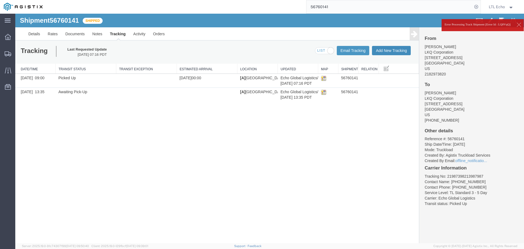
click at [389, 49] on button "Add New Tracking" at bounding box center [391, 50] width 39 height 9
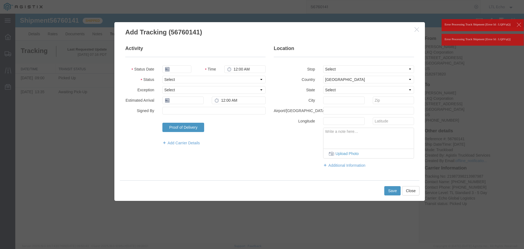
type input "09/16/2025"
type input "9:00 AM"
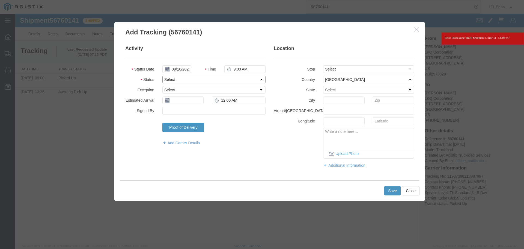
click at [204, 79] on select "Select Arrival Notice Available Arrival Notice Imported Arrive at Delivery Loca…" at bounding box center [214, 80] width 103 height 8
select select "DELIVRED"
click at [203, 79] on select "Select Arrival Notice Available Arrival Notice Imported Arrive at Delivery Loca…" at bounding box center [214, 80] width 103 height 8
click at [183, 101] on input "text" at bounding box center [183, 100] width 41 height 8
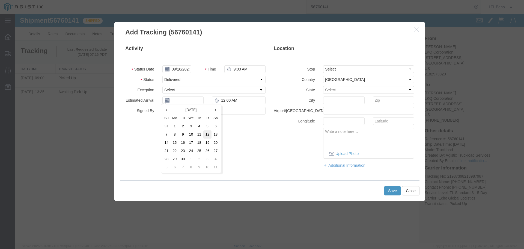
click at [210, 135] on td "12" at bounding box center [207, 134] width 8 height 8
type input "[DATE]"
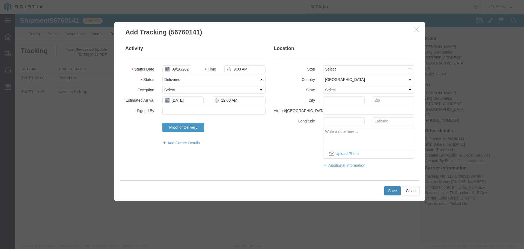
click at [393, 188] on button "Save" at bounding box center [393, 190] width 16 height 9
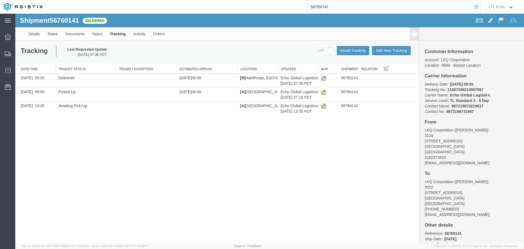
click at [319, 7] on input "56760141" at bounding box center [390, 6] width 166 height 13
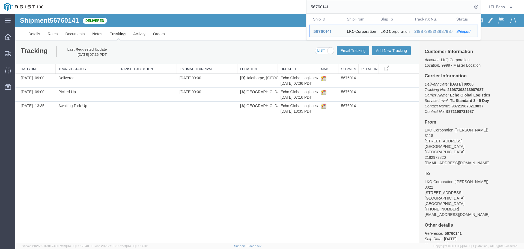
click at [318, 6] on input "56760141" at bounding box center [390, 6] width 166 height 13
paste input "15529"
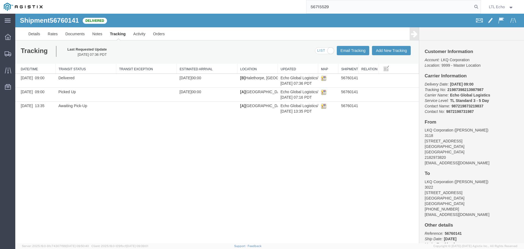
type input "56715529"
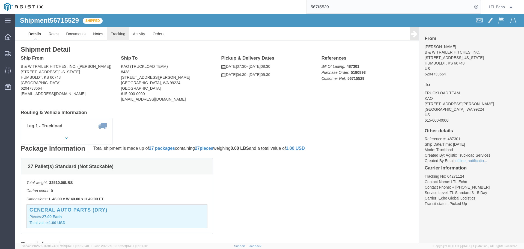
click link "Tracking"
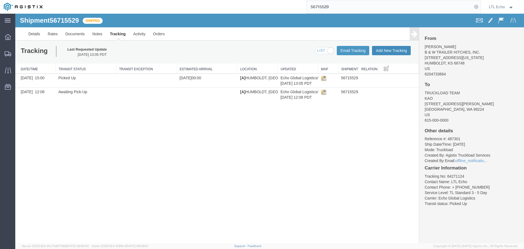
click at [383, 49] on button "Add New Tracking" at bounding box center [391, 50] width 39 height 9
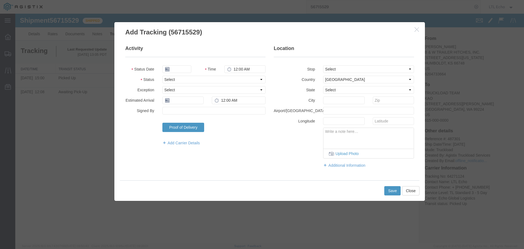
type input "09/16/2025"
type input "9:00 AM"
click at [169, 80] on select "Select Arrival Notice Available Arrival Notice Imported Arrive at Delivery Loca…" at bounding box center [214, 80] width 103 height 8
select select "DELIVRED"
click at [169, 80] on select "Select Arrival Notice Available Arrival Notice Imported Arrive at Delivery Loca…" at bounding box center [214, 80] width 103 height 8
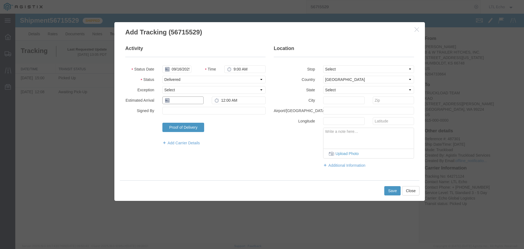
click at [175, 102] on input "text" at bounding box center [183, 100] width 41 height 8
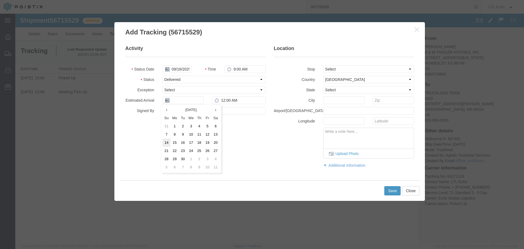
click at [168, 143] on td "14" at bounding box center [167, 142] width 8 height 8
type input "[DATE]"
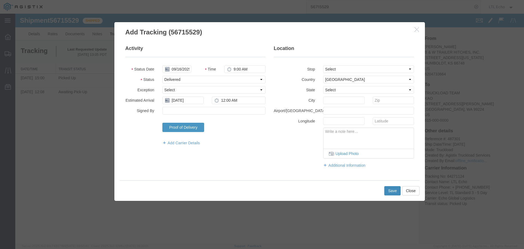
click at [396, 188] on button "Save" at bounding box center [393, 190] width 16 height 9
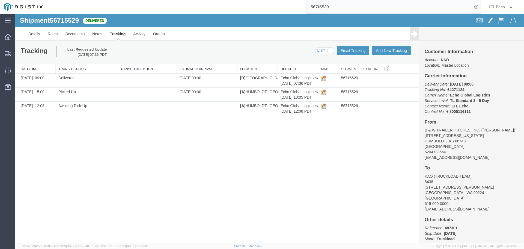
click at [319, 5] on input "56715529" at bounding box center [390, 6] width 166 height 13
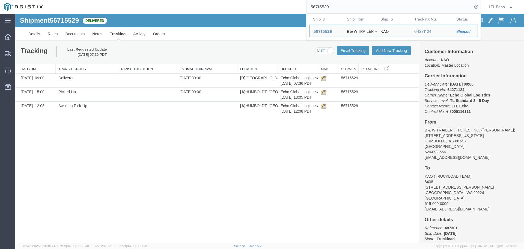
click at [319, 5] on input "56715529" at bounding box center [390, 6] width 166 height 13
paste input "91254"
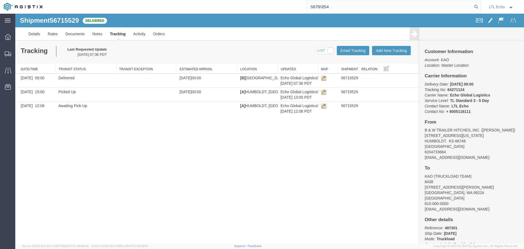
type input "56791254"
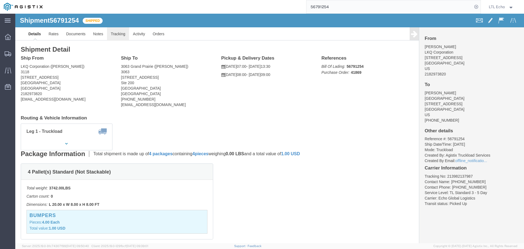
click link "Tracking"
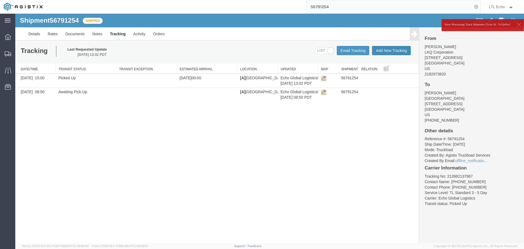
click at [383, 50] on button "Add New Tracking" at bounding box center [391, 50] width 39 height 9
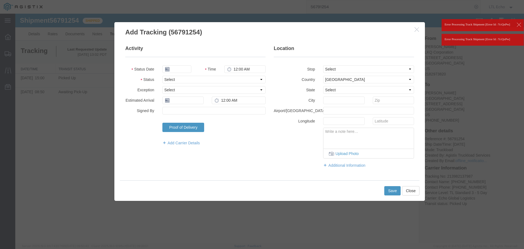
type input "09/16/2025"
type input "9:00 AM"
click at [194, 78] on select "Select Arrival Notice Available Arrival Notice Imported Arrive at Delivery Loca…" at bounding box center [214, 80] width 103 height 8
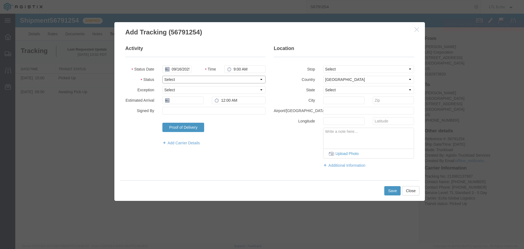
select select "DELIVRED"
click at [194, 78] on select "Select Arrival Notice Available Arrival Notice Imported Arrive at Delivery Loca…" at bounding box center [214, 80] width 103 height 8
click at [177, 101] on input "text" at bounding box center [183, 100] width 41 height 8
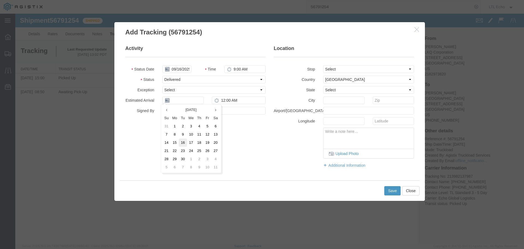
click at [183, 142] on td "16" at bounding box center [183, 142] width 8 height 8
type input "09/16/2025"
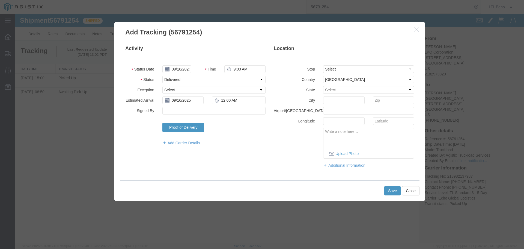
click at [390, 185] on div "Save Close" at bounding box center [270, 190] width 300 height 20
click at [391, 186] on button "Save" at bounding box center [393, 190] width 16 height 9
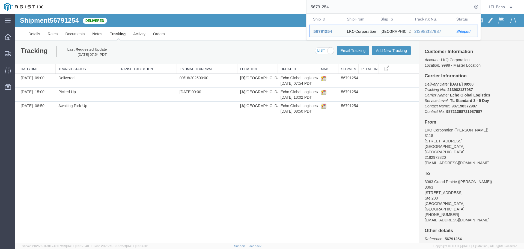
click at [321, 6] on input "56791254" at bounding box center [390, 6] width 166 height 13
click at [320, 6] on input "56791254" at bounding box center [390, 6] width 166 height 13
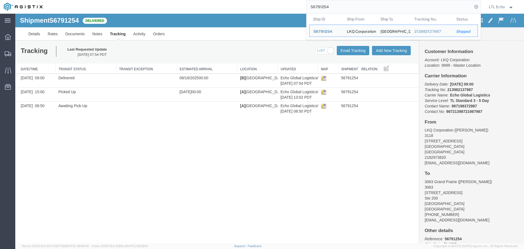
click at [320, 6] on input "56791254" at bounding box center [390, 6] width 166 height 13
paste input "76725"
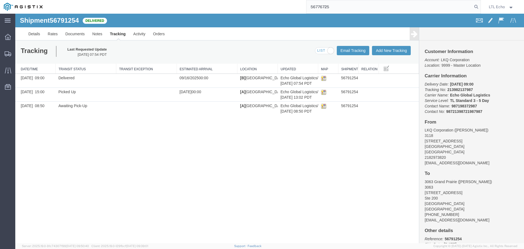
type input "56776725"
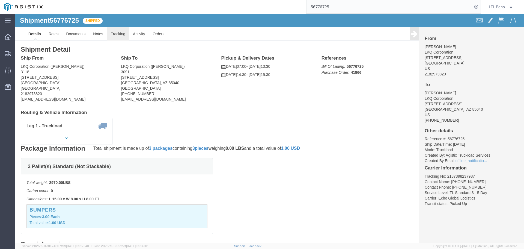
click link "Tracking"
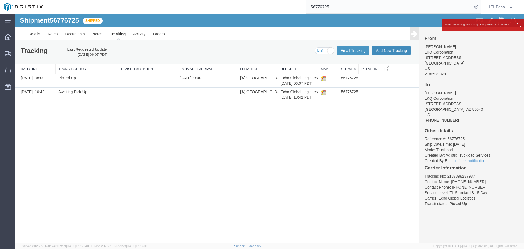
click at [388, 48] on button "Add New Tracking" at bounding box center [391, 50] width 39 height 9
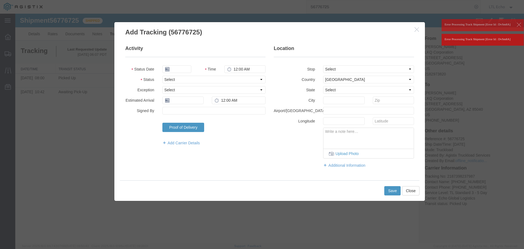
type input "09/16/2025"
type input "10:00 AM"
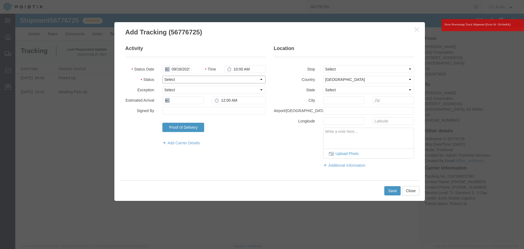
click at [172, 79] on select "Select Arrival Notice Available Arrival Notice Imported Arrive at Delivery Loca…" at bounding box center [214, 80] width 103 height 8
select select "DELIVRED"
click at [172, 79] on select "Select Arrival Notice Available Arrival Notice Imported Arrive at Delivery Loca…" at bounding box center [214, 80] width 103 height 8
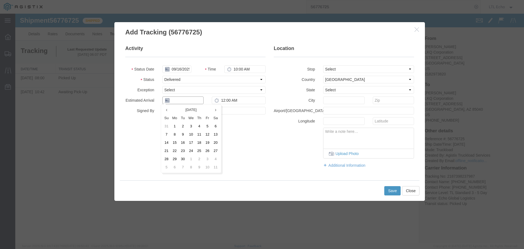
click at [177, 102] on input "text" at bounding box center [183, 100] width 41 height 8
click at [176, 140] on td "15" at bounding box center [175, 142] width 8 height 8
type input "[DATE]"
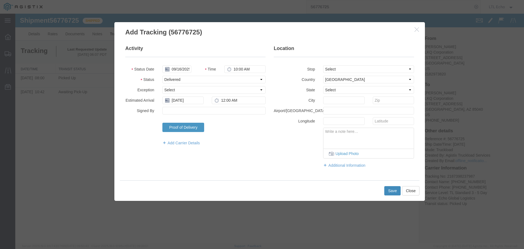
click at [388, 187] on button "Save" at bounding box center [393, 190] width 16 height 9
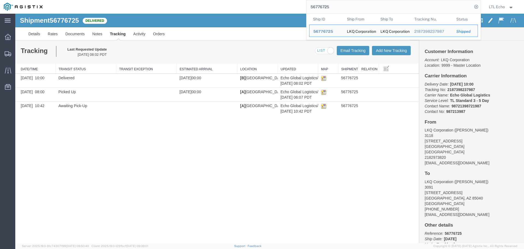
click at [320, 8] on input "56776725" at bounding box center [390, 6] width 166 height 13
paste input "91254"
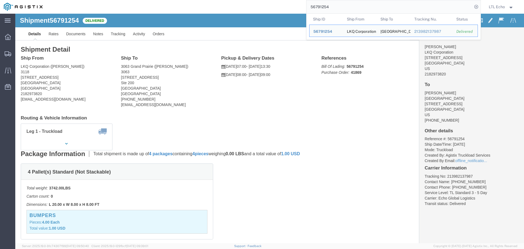
click at [322, 5] on input "56791254" at bounding box center [390, 6] width 166 height 13
paste input "821129"
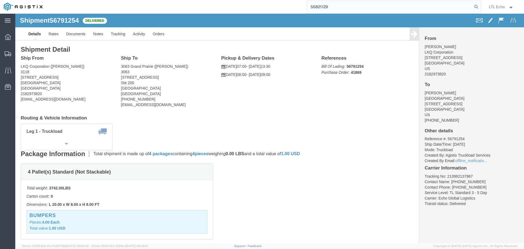
type input "56821129"
